Goal: Transaction & Acquisition: Purchase product/service

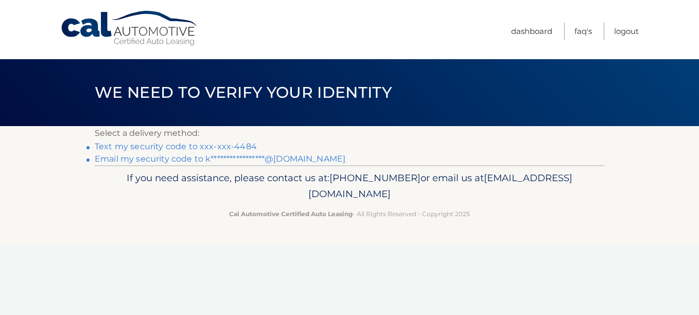
click at [195, 145] on link "Text my security code to xxx-xxx-4484" at bounding box center [176, 146] width 162 height 10
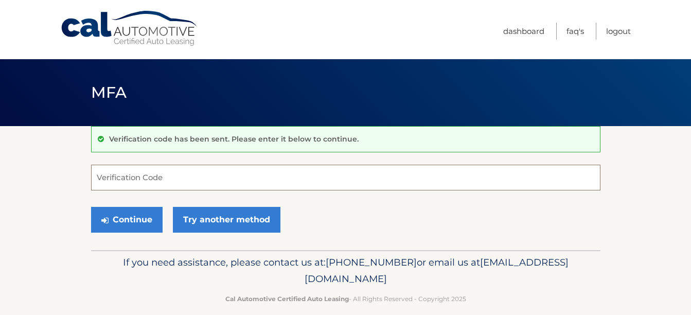
click at [292, 180] on input "Verification Code" at bounding box center [345, 178] width 509 height 26
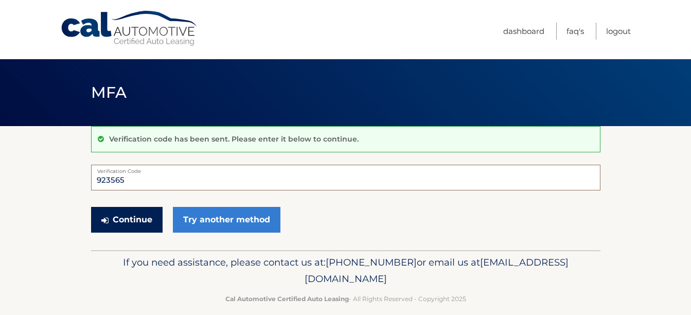
type input "923565"
click at [134, 225] on button "Continue" at bounding box center [127, 220] width 72 height 26
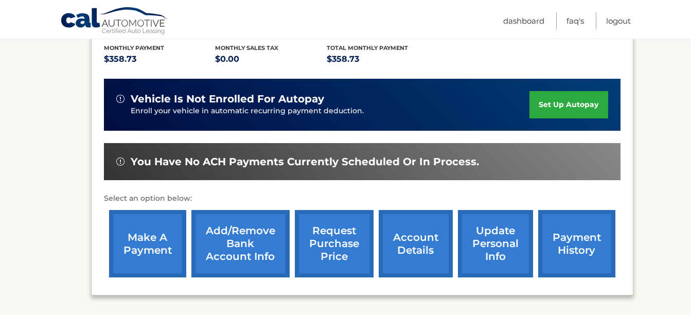
scroll to position [225, 0]
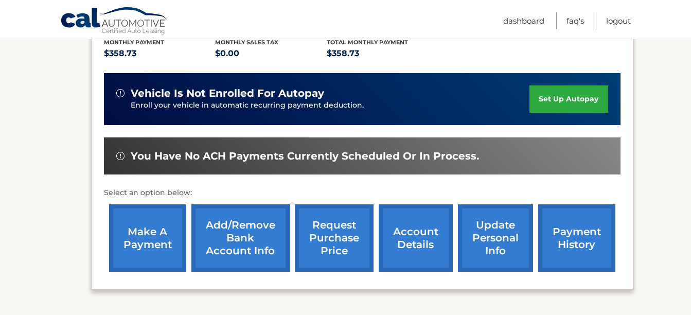
click at [137, 229] on link "make a payment" at bounding box center [147, 237] width 77 height 67
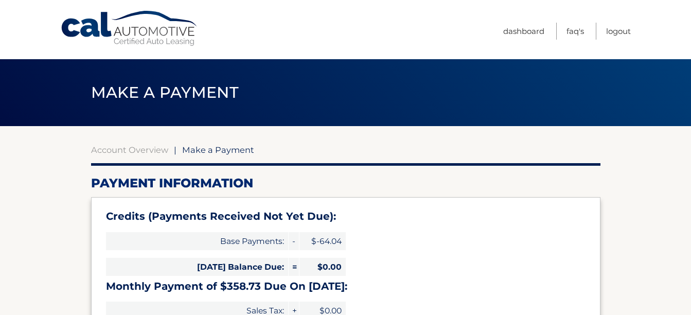
select select "ZDYyNjIxYzktY2E4OC00MmUwLTk4ZWMtYjQzYTA0MDE4MGM5"
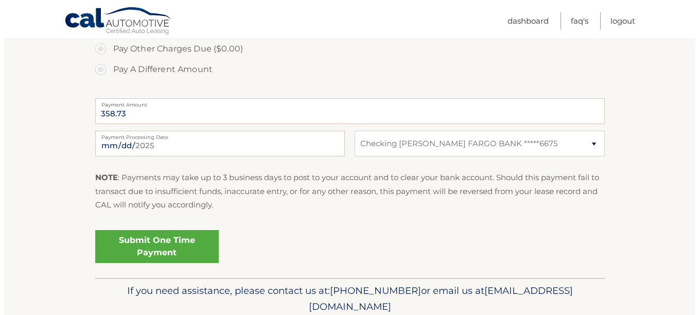
scroll to position [464, 0]
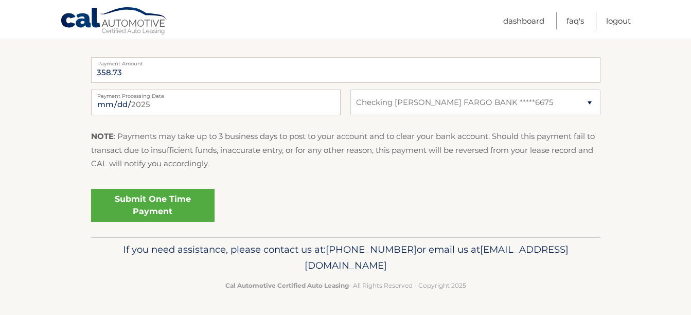
click at [156, 204] on link "Submit One Time Payment" at bounding box center [152, 205] width 123 height 33
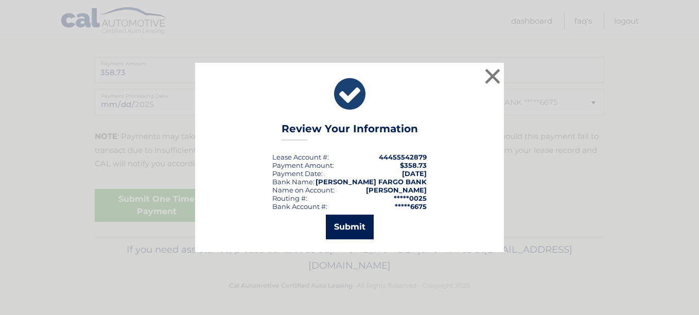
click at [353, 227] on button "Submit" at bounding box center [350, 227] width 48 height 25
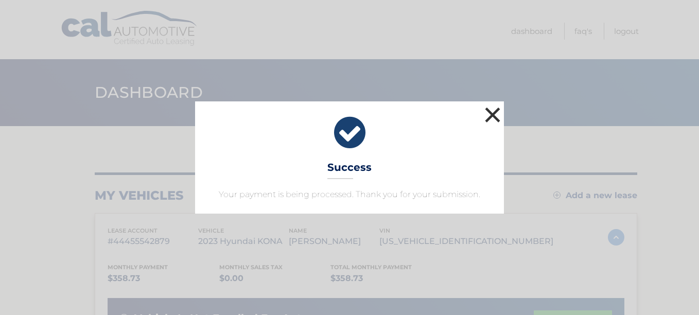
click at [493, 116] on button "×" at bounding box center [492, 114] width 21 height 21
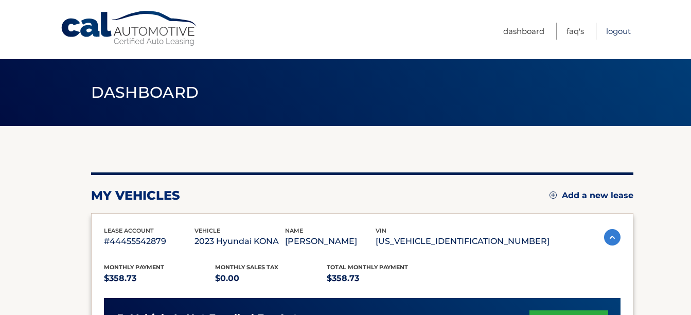
click at [618, 30] on link "Logout" at bounding box center [618, 31] width 25 height 17
